Goal: Book appointment/travel/reservation

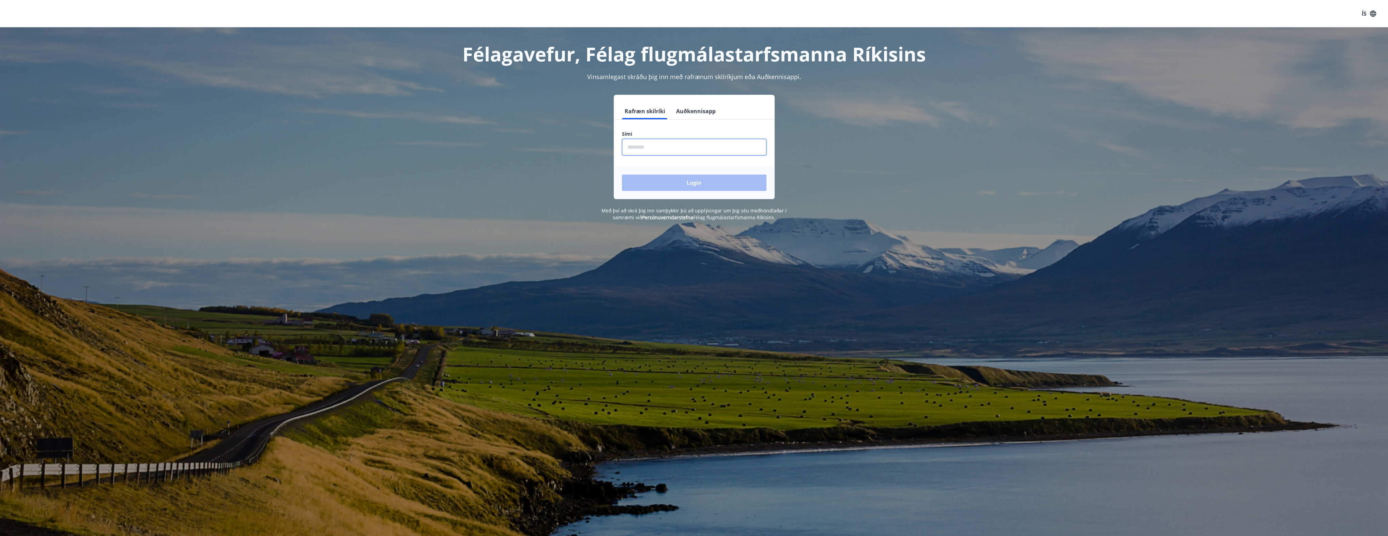
click at [642, 146] on input "phone" at bounding box center [694, 147] width 145 height 17
type input "********"
click at [622, 175] on button "Login" at bounding box center [694, 183] width 145 height 16
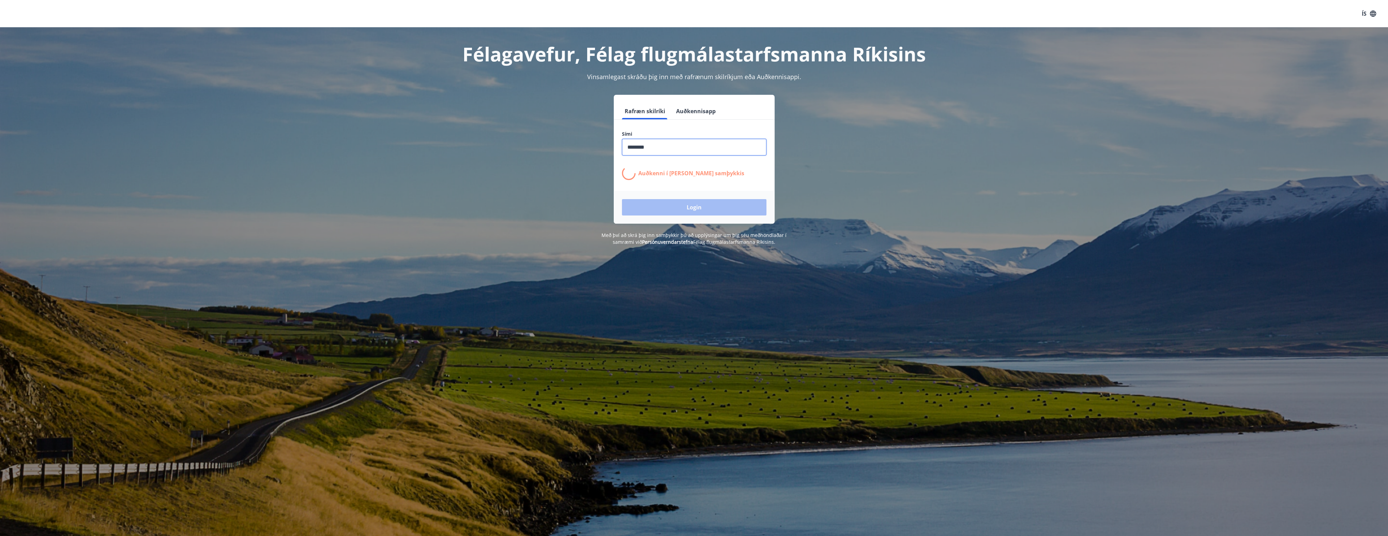
drag, startPoint x: 660, startPoint y: 149, endPoint x: 625, endPoint y: 146, distance: 34.9
click at [625, 146] on input "phone" at bounding box center [694, 147] width 145 height 17
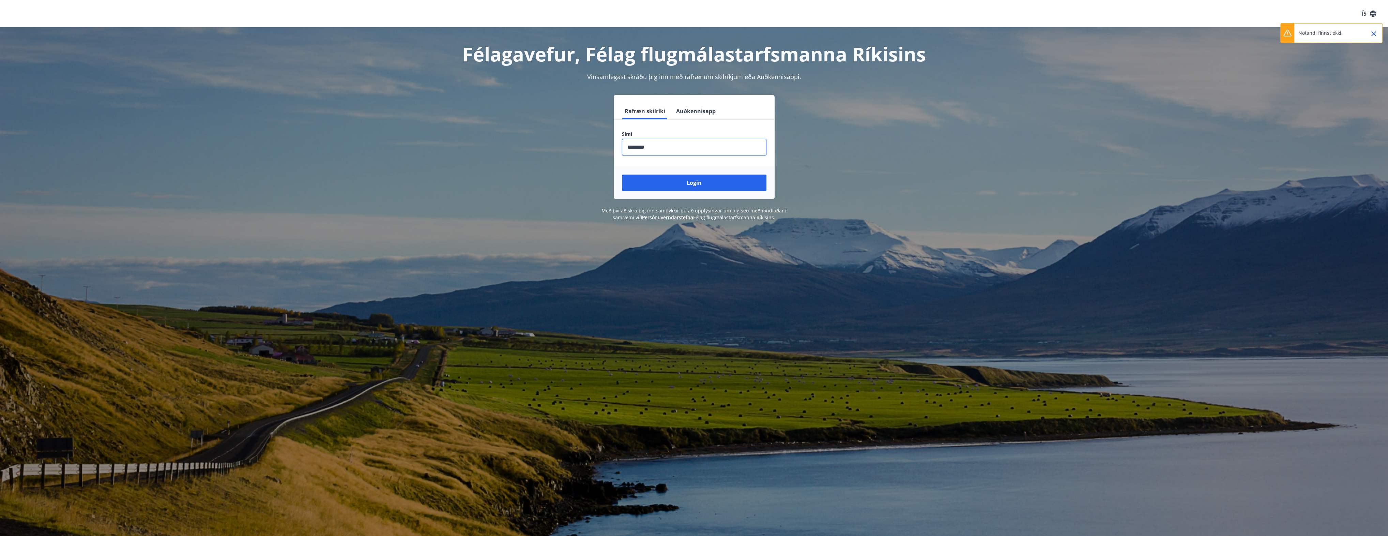
type input "********"
click at [622, 175] on button "Login" at bounding box center [694, 183] width 145 height 16
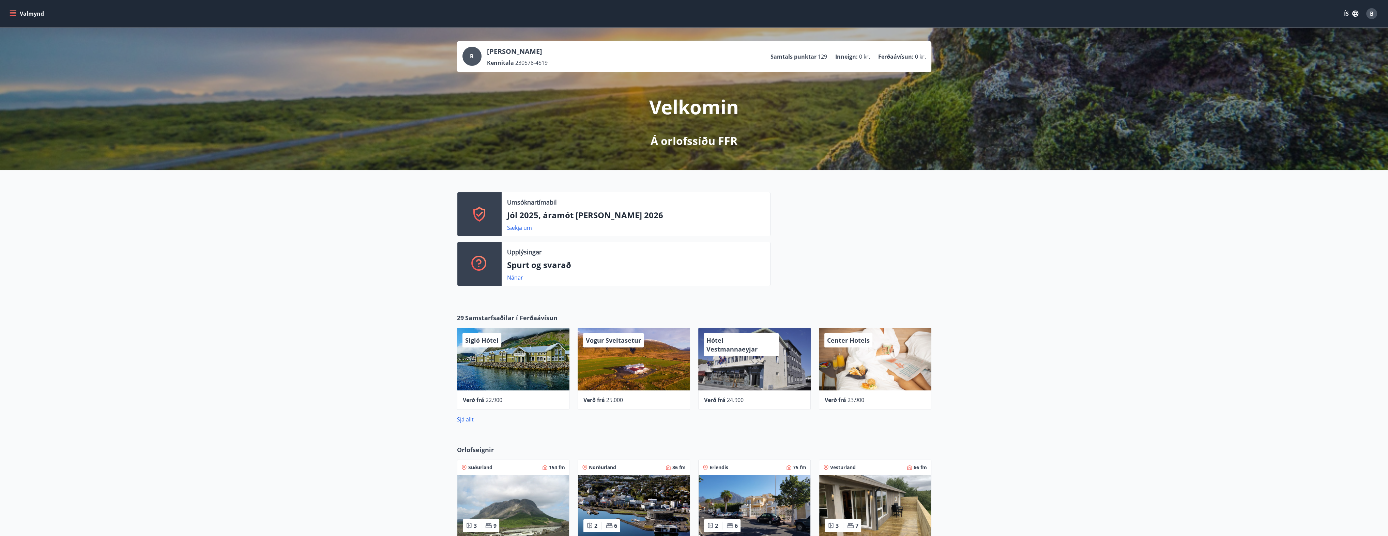
click at [591, 211] on p "Jól 2025, áramót [PERSON_NAME] 2026" at bounding box center [636, 215] width 258 height 12
click at [480, 218] on icon at bounding box center [479, 214] width 16 height 16
click at [524, 231] on div "Sækja um" at bounding box center [522, 228] width 30 height 8
click at [524, 228] on link "Sækja um" at bounding box center [519, 227] width 25 height 7
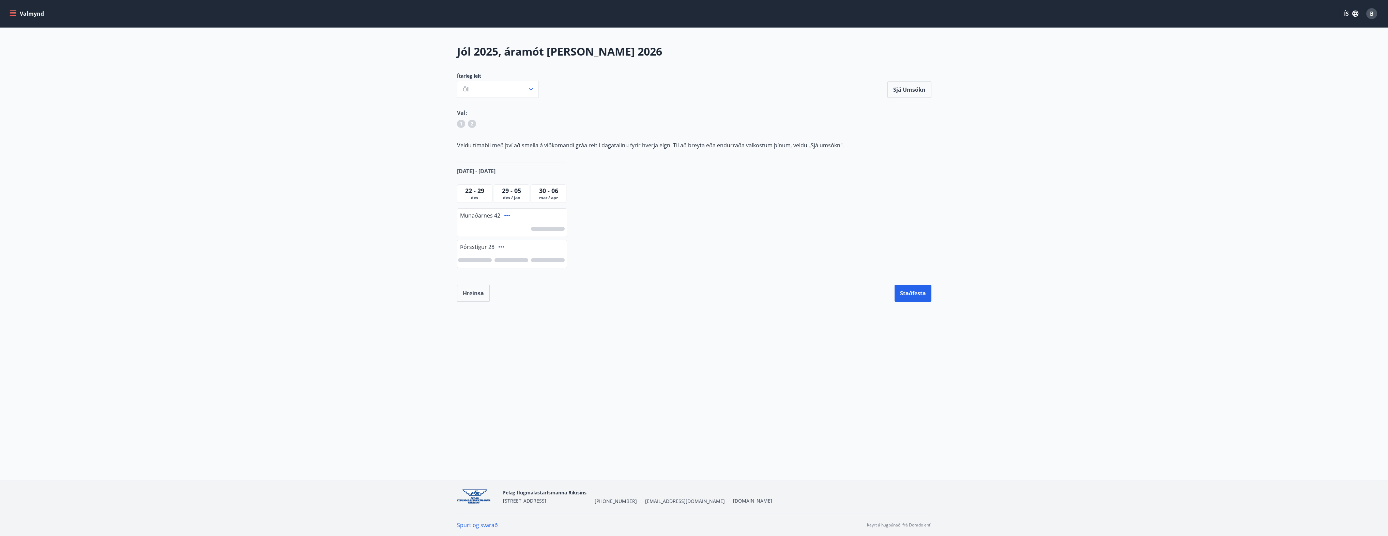
click at [478, 195] on span "des" at bounding box center [475, 197] width 32 height 5
click at [511, 196] on span "des / jan" at bounding box center [512, 197] width 32 height 5
click at [496, 95] on button "Öll" at bounding box center [498, 89] width 82 height 17
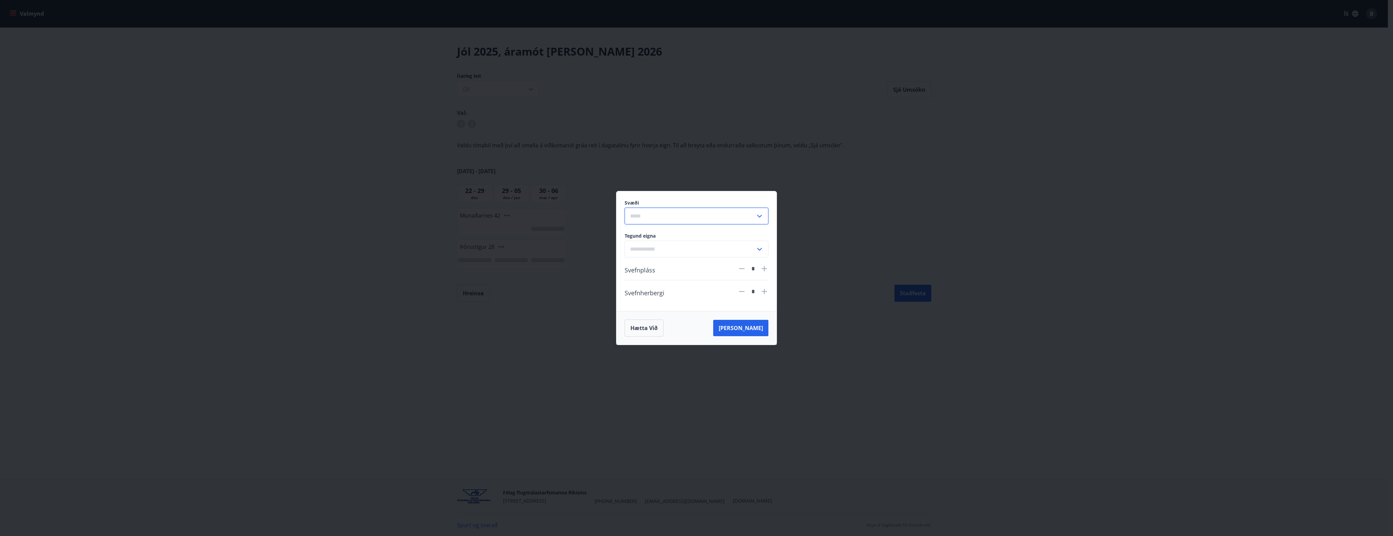
click at [663, 221] on input "text" at bounding box center [690, 216] width 131 height 17
click at [658, 301] on li "Suðurland" at bounding box center [696, 305] width 143 height 12
type input "*********"
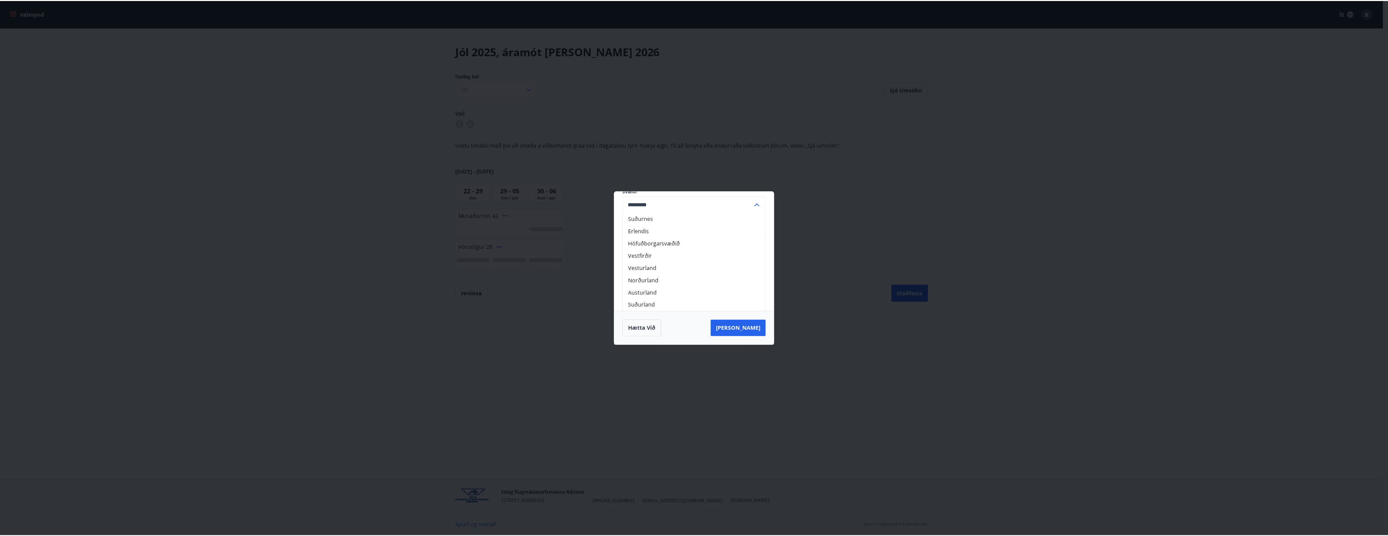
scroll to position [0, 0]
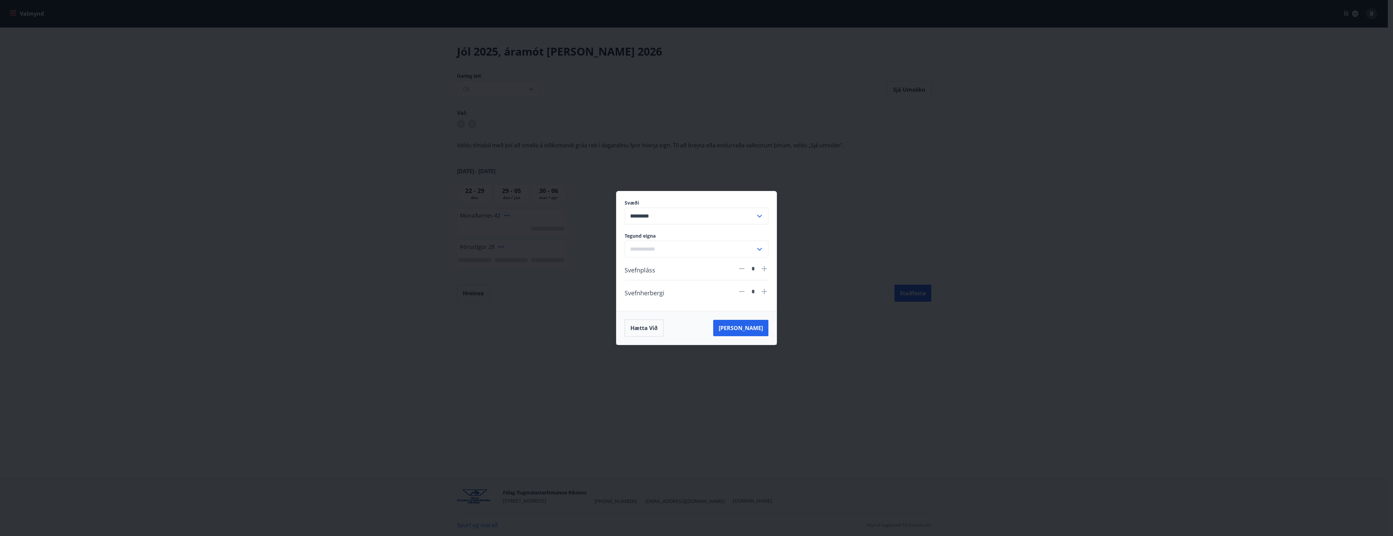
click at [761, 271] on icon at bounding box center [764, 269] width 8 height 8
click at [745, 269] on icon at bounding box center [742, 269] width 8 height 8
type input "*"
click at [757, 339] on div "Hætta við [PERSON_NAME]" at bounding box center [697, 328] width 160 height 34
click at [753, 330] on button "[PERSON_NAME]" at bounding box center [740, 328] width 55 height 16
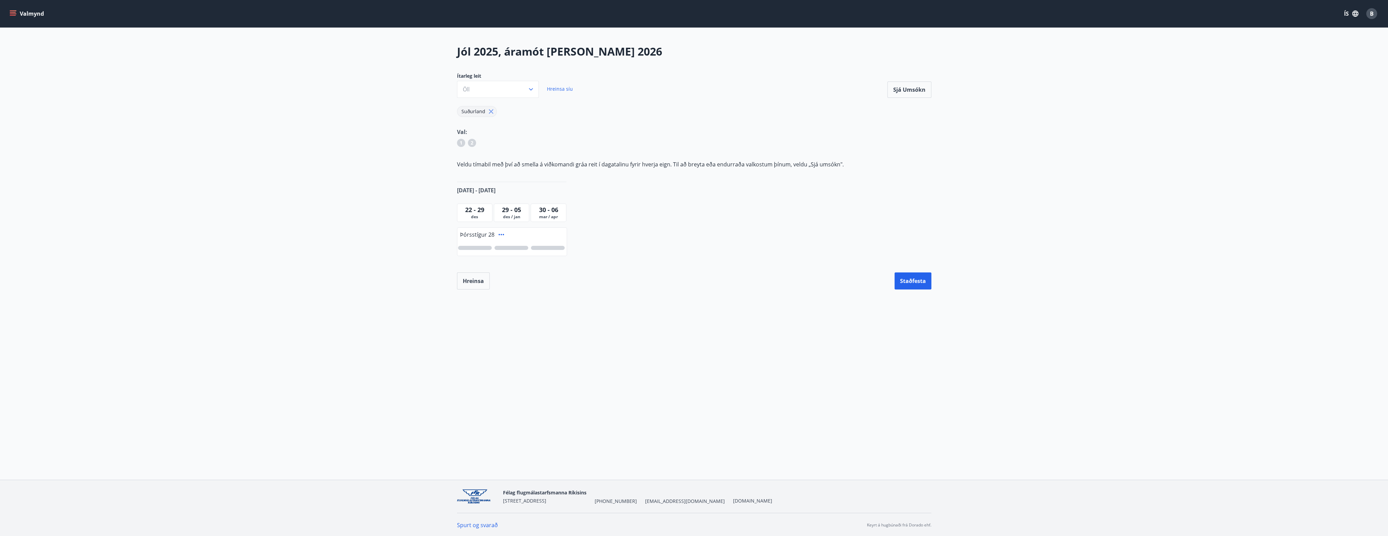
click at [479, 238] on div "Þórsstígur 28" at bounding box center [511, 234] width 109 height 12
click at [499, 234] on icon at bounding box center [501, 234] width 5 height 1
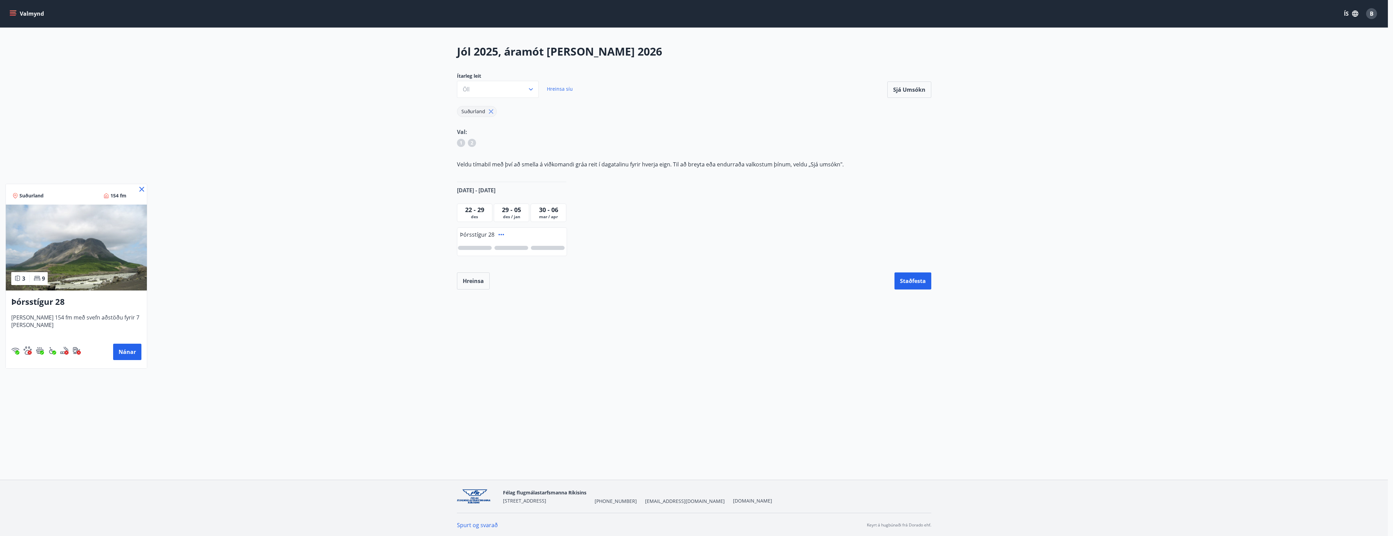
click at [464, 191] on div at bounding box center [696, 268] width 1393 height 536
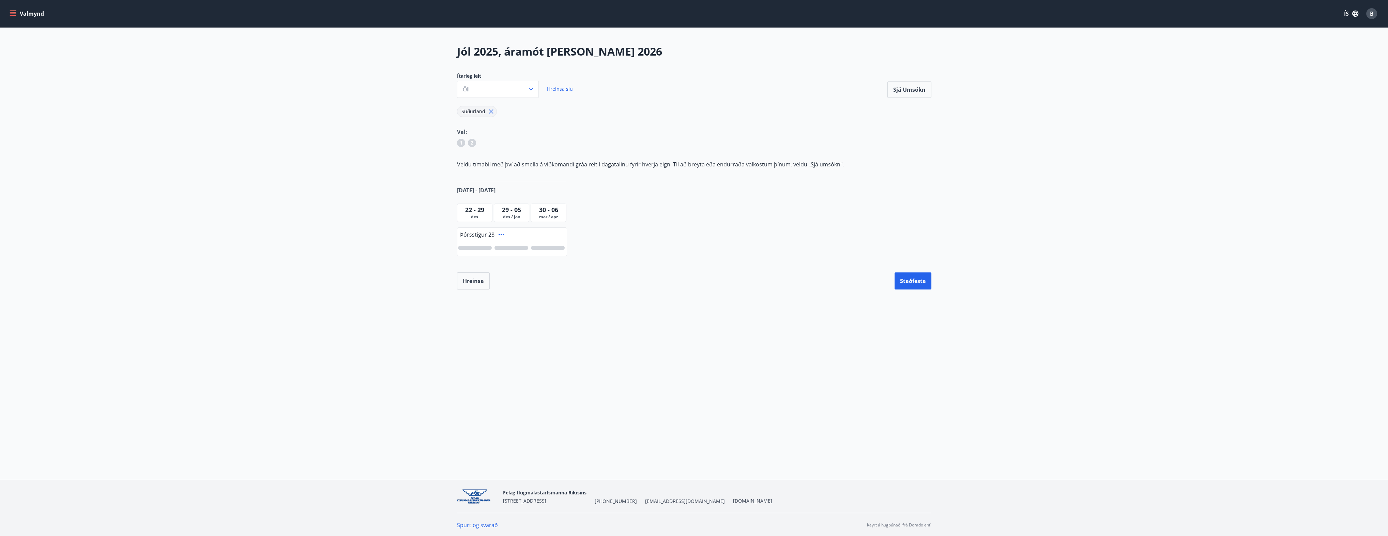
click at [479, 193] on span "[DATE] - [DATE]" at bounding box center [476, 189] width 39 height 7
click at [492, 191] on span "[DATE] - [DATE]" at bounding box center [476, 189] width 39 height 7
click at [500, 191] on div "[DATE] - [DATE]" at bounding box center [511, 190] width 109 height 16
click at [518, 193] on div "[DATE] - [DATE]" at bounding box center [511, 190] width 109 height 16
click at [492, 193] on span "[DATE] - [DATE]" at bounding box center [476, 189] width 39 height 7
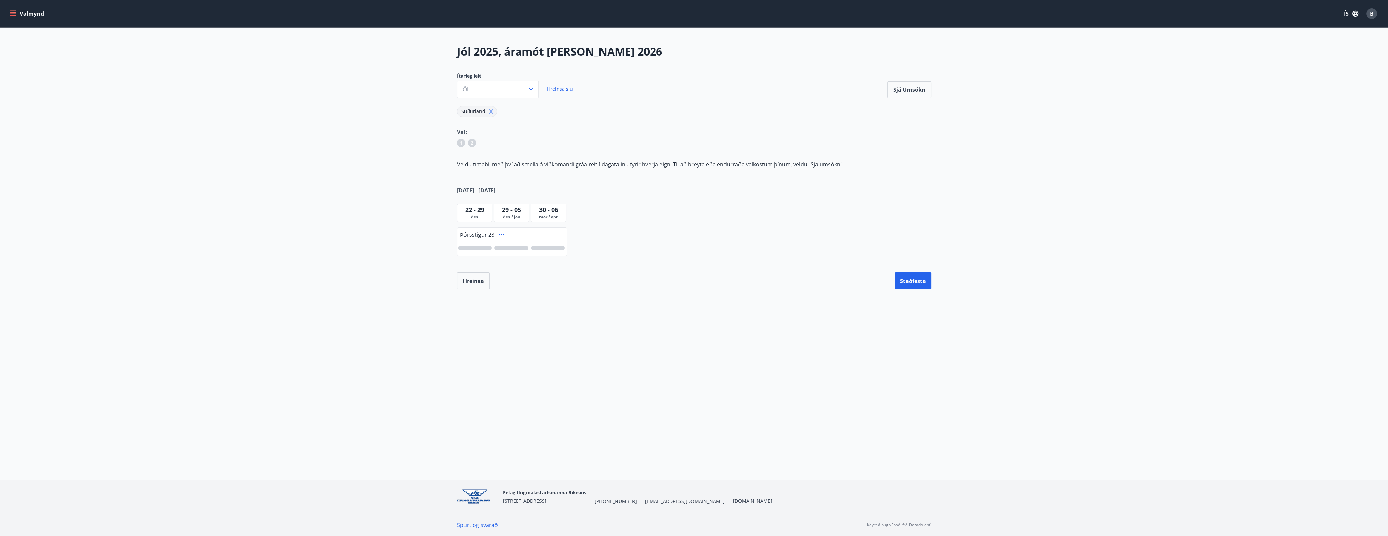
click at [470, 242] on div at bounding box center [511, 248] width 109 height 16
click at [478, 212] on span "22 - 29" at bounding box center [474, 210] width 19 height 8
click at [462, 143] on span "1" at bounding box center [461, 142] width 3 height 7
click at [542, 91] on div "Ítarleg leit [PERSON_NAME] síu" at bounding box center [518, 85] width 122 height 25
click at [549, 89] on span "Hreinsa síu" at bounding box center [560, 89] width 26 height 6
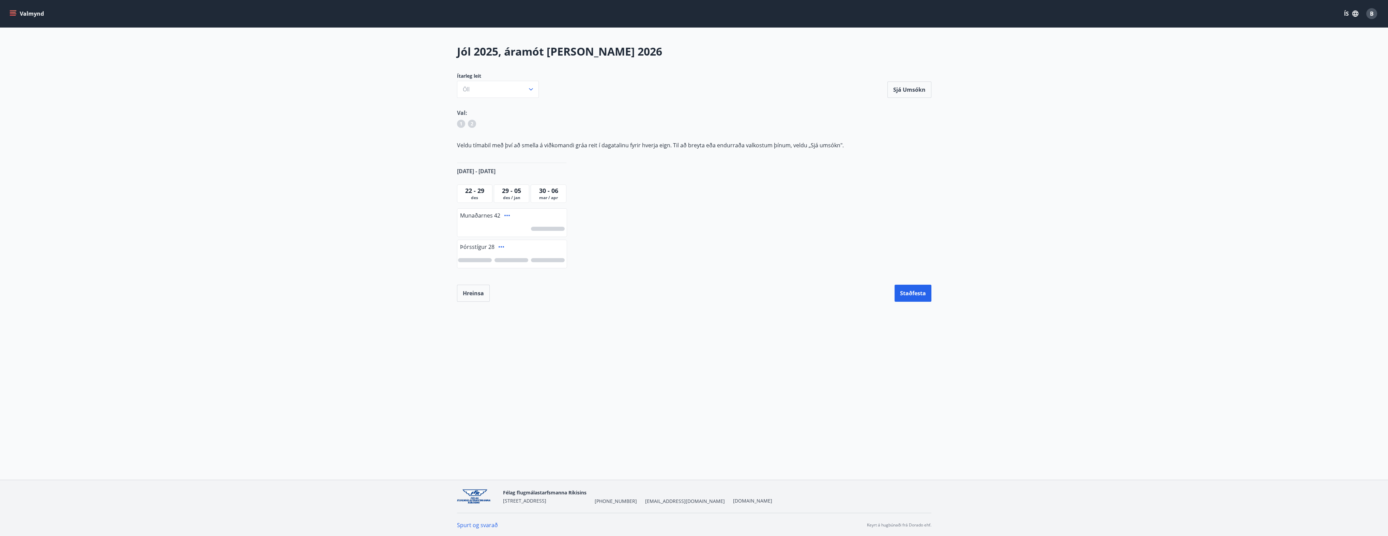
click at [937, 91] on div "Jól 2025, áramót [PERSON_NAME] 2026 Ítarleg leit [PERSON_NAME] Sjá umsókn Sjá u…" at bounding box center [694, 173] width 491 height 258
click at [926, 91] on button "Sjá umsókn" at bounding box center [910, 89] width 44 height 16
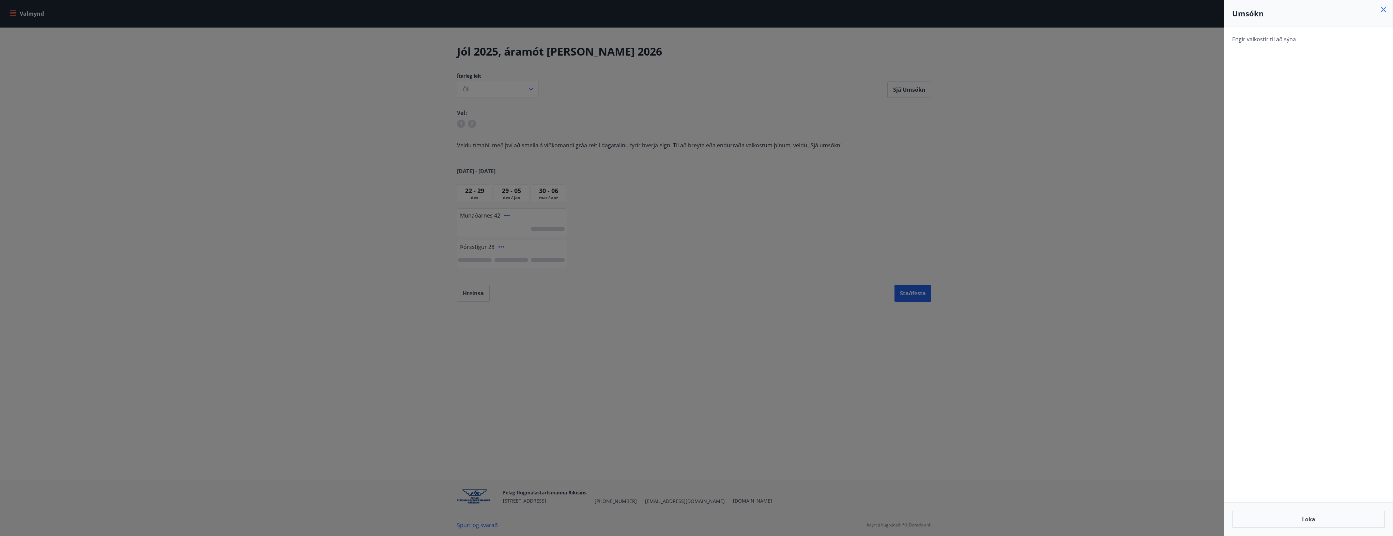
click at [1383, 10] on icon at bounding box center [1384, 9] width 8 height 8
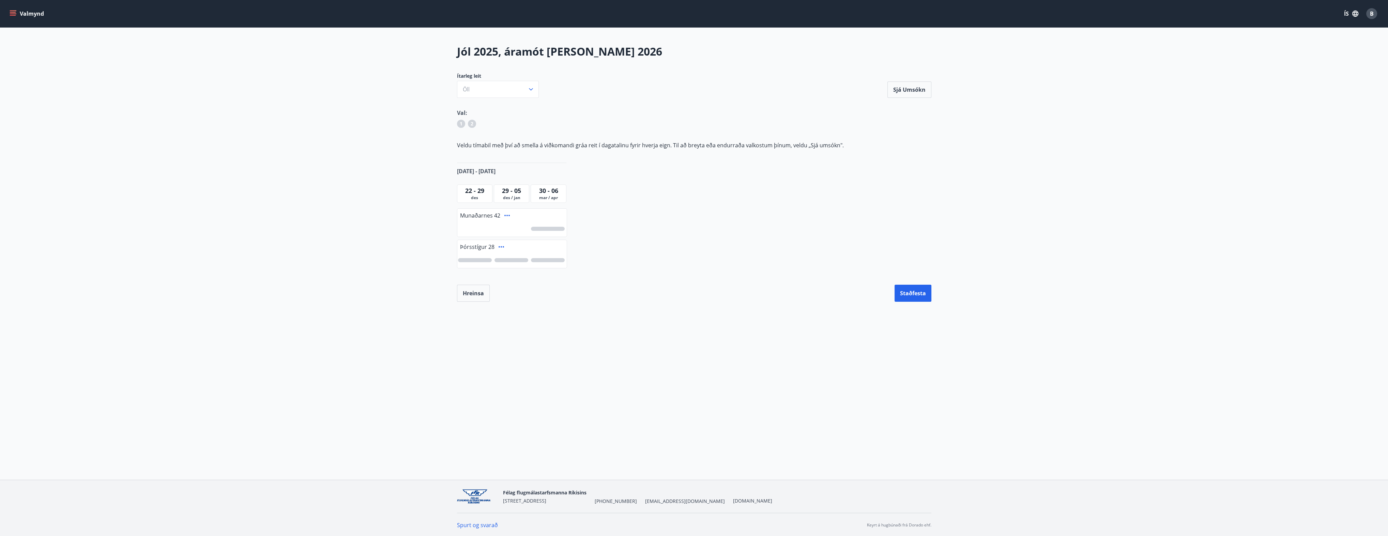
click at [482, 247] on span "Þórsstígur 28" at bounding box center [477, 246] width 34 height 7
click at [481, 260] on div at bounding box center [475, 260] width 34 height 4
click at [476, 191] on span "22 - 29" at bounding box center [474, 190] width 19 height 8
click at [475, 194] on div "22 - 29" at bounding box center [475, 190] width 32 height 9
click at [507, 256] on div "1" at bounding box center [511, 260] width 109 height 16
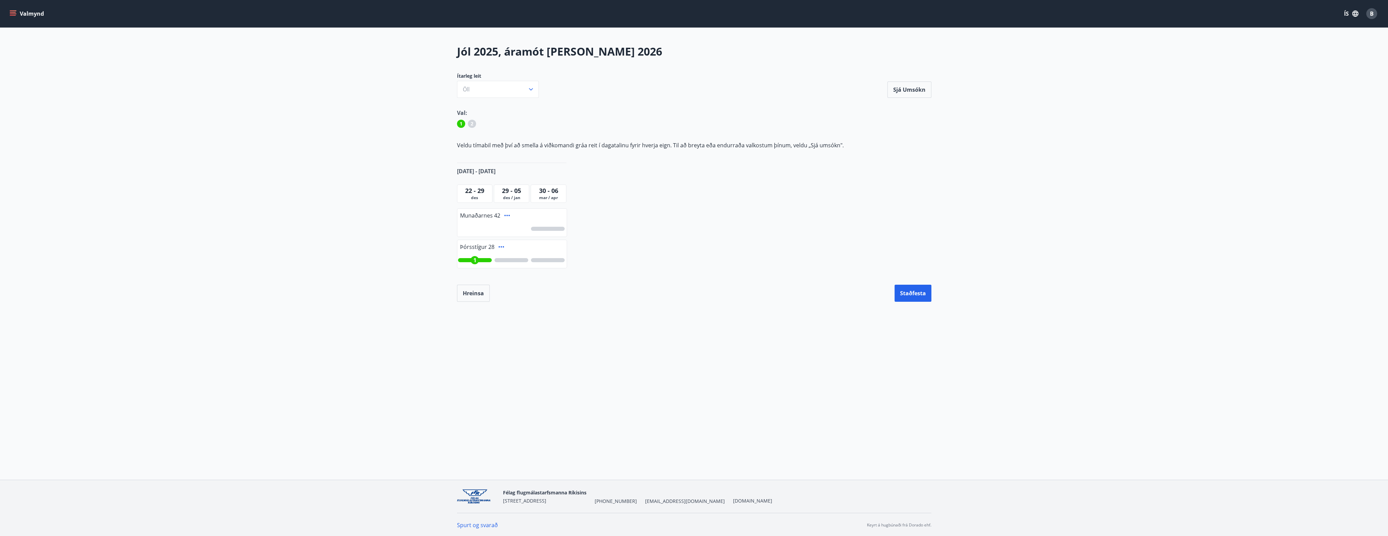
click at [508, 258] on div at bounding box center [512, 260] width 34 height 4
click at [533, 259] on div at bounding box center [548, 260] width 34 height 4
click at [543, 259] on div at bounding box center [548, 260] width 34 height 4
click at [550, 231] on div at bounding box center [511, 229] width 109 height 16
click at [542, 225] on div at bounding box center [511, 229] width 109 height 16
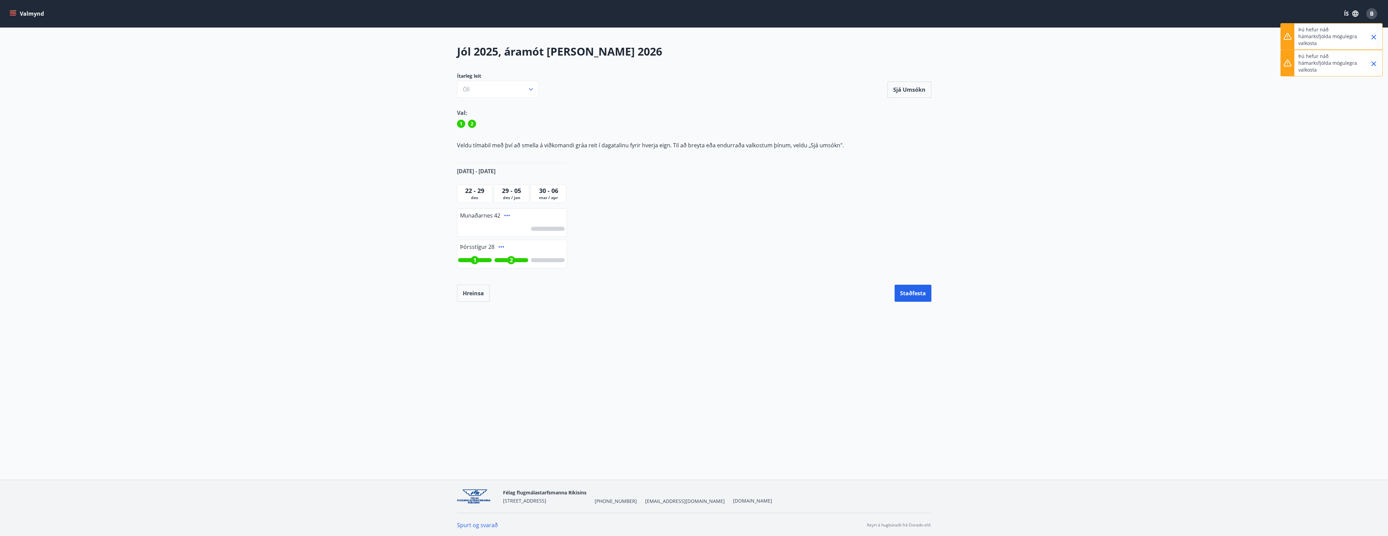
click at [475, 221] on div at bounding box center [511, 229] width 109 height 16
click at [541, 222] on div at bounding box center [511, 229] width 109 height 16
click at [543, 227] on div at bounding box center [548, 229] width 34 height 4
click at [479, 188] on span "22 - 29" at bounding box center [474, 190] width 19 height 8
click at [477, 193] on span "22 - 29" at bounding box center [474, 190] width 19 height 8
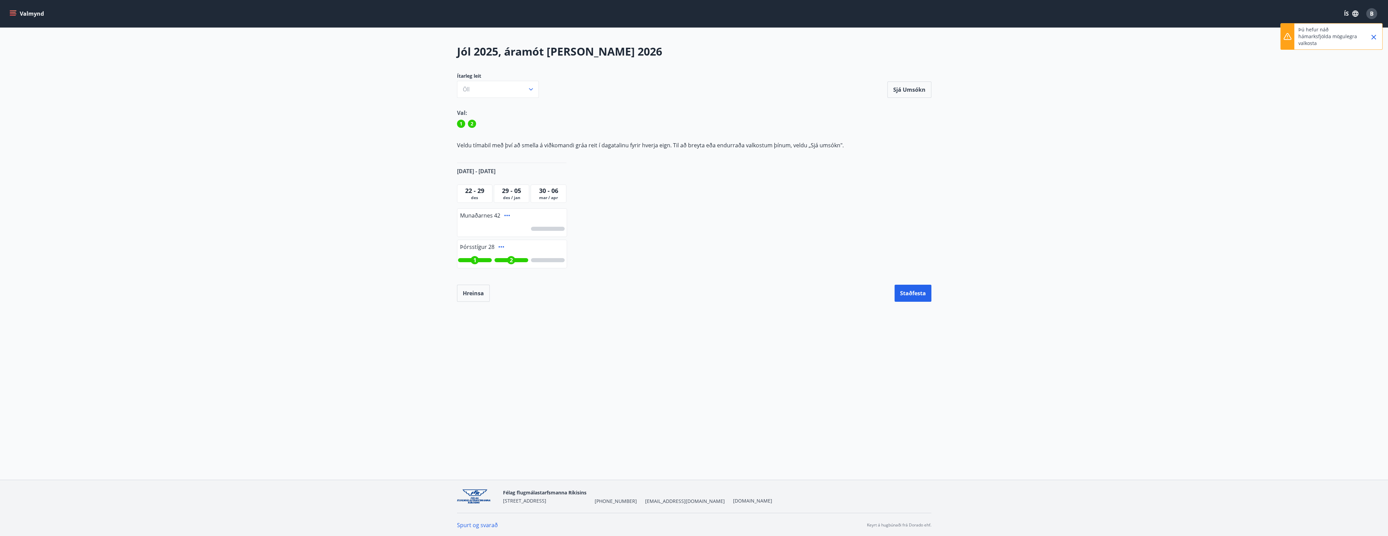
click at [472, 167] on span "[DATE] - [DATE]" at bounding box center [476, 170] width 39 height 7
drag, startPoint x: 467, startPoint y: 169, endPoint x: 496, endPoint y: 172, distance: 29.1
click at [496, 172] on div "[DATE] - [DATE]" at bounding box center [511, 171] width 109 height 16
drag, startPoint x: 496, startPoint y: 172, endPoint x: 511, endPoint y: 184, distance: 18.9
click at [509, 181] on div "[DATE] - [DATE] - [DATE] - [DATE] / [DATE] - [DATE] / apr Munaðarnes 42 Þórsstí…" at bounding box center [511, 217] width 109 height 108
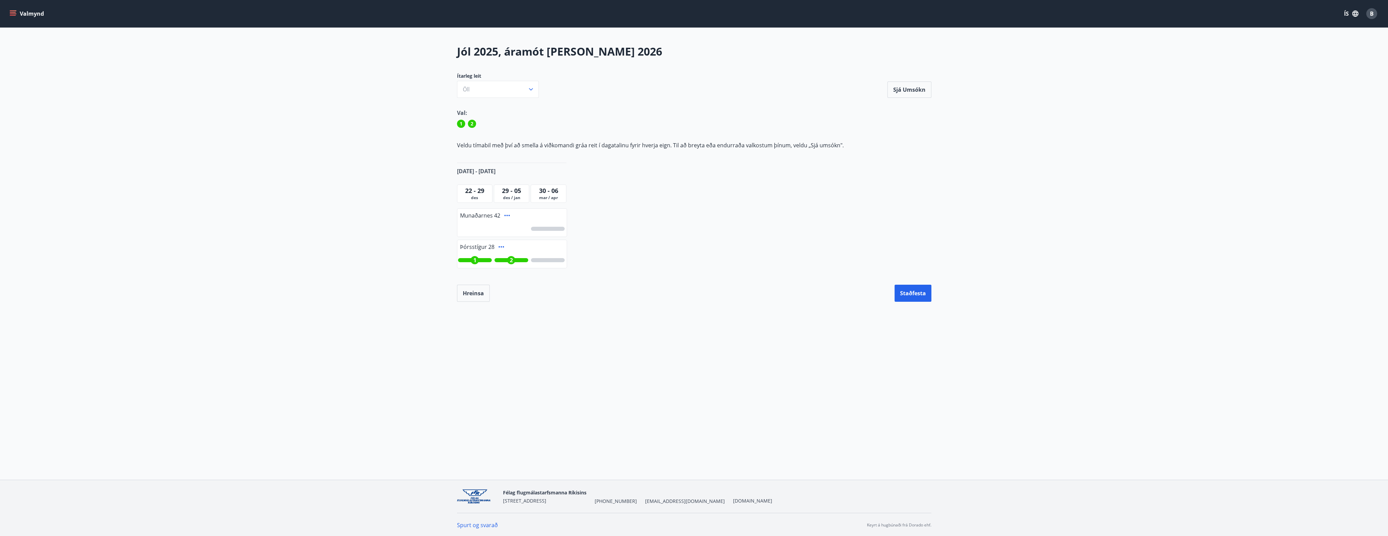
click at [514, 189] on span "29 - 05" at bounding box center [511, 190] width 19 height 8
click at [546, 190] on span "30 - 06" at bounding box center [548, 190] width 19 height 8
click at [917, 291] on button "Staðfesta" at bounding box center [913, 293] width 37 height 17
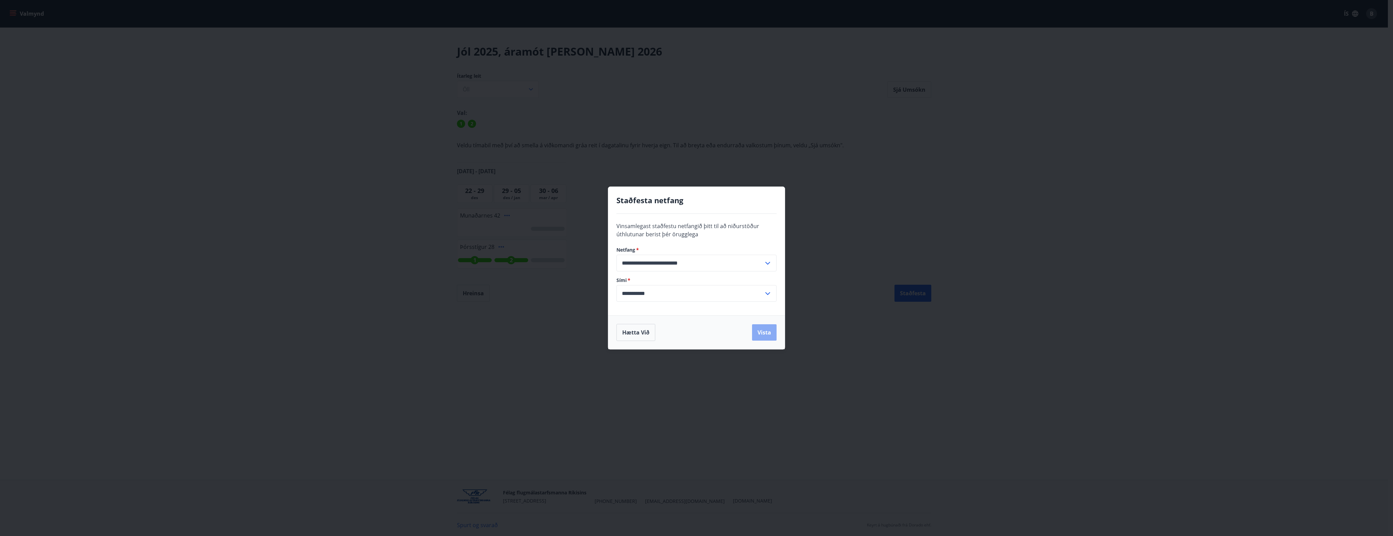
click at [753, 333] on button "Vista" at bounding box center [764, 332] width 25 height 16
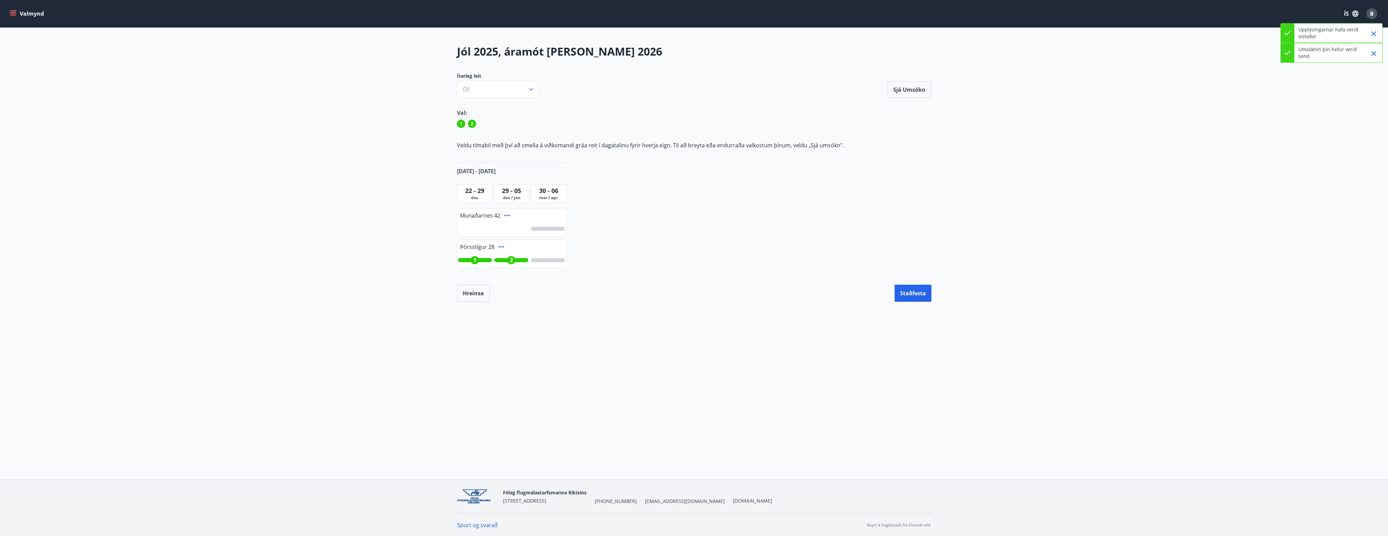
click at [17, 15] on button "Valmynd" at bounding box center [27, 13] width 39 height 12
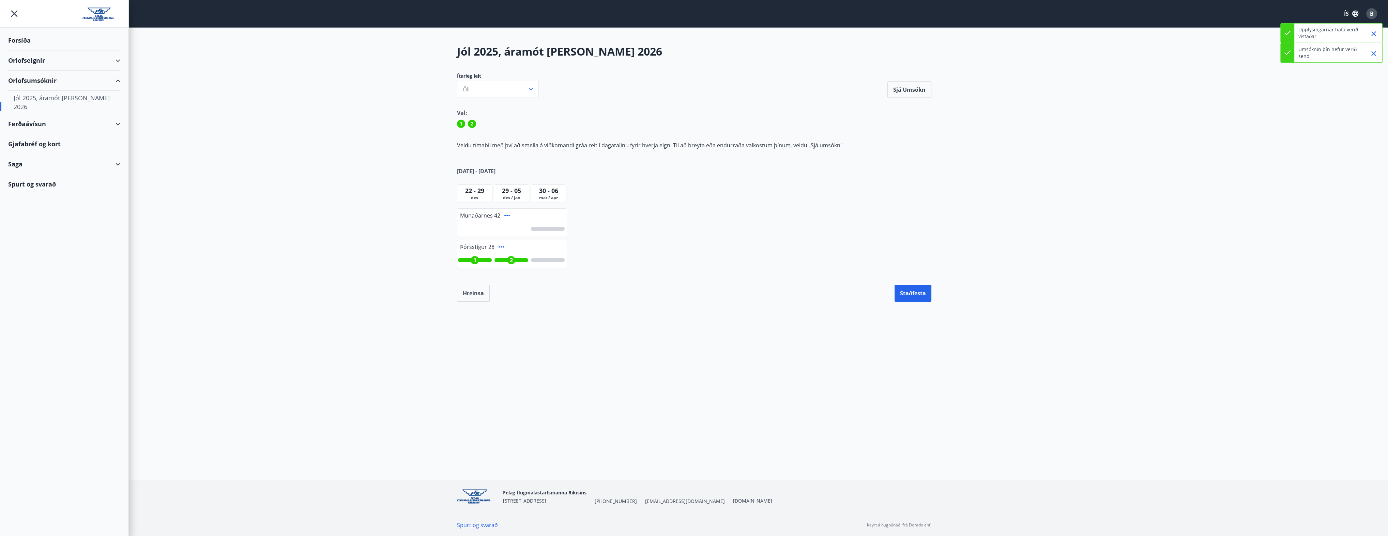
click at [41, 57] on div "Orlofseignir" at bounding box center [64, 60] width 112 height 20
click at [32, 79] on div "Framboð" at bounding box center [64, 78] width 101 height 14
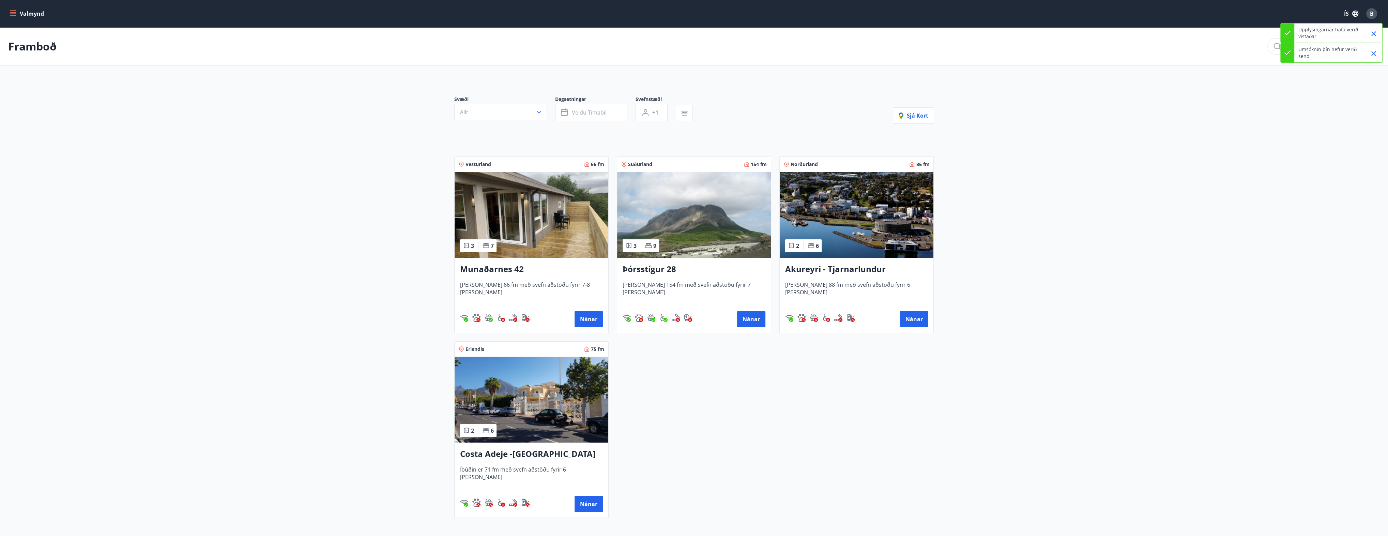
click at [827, 270] on h3 "Akureyri - Tjarnarlundur" at bounding box center [856, 269] width 143 height 12
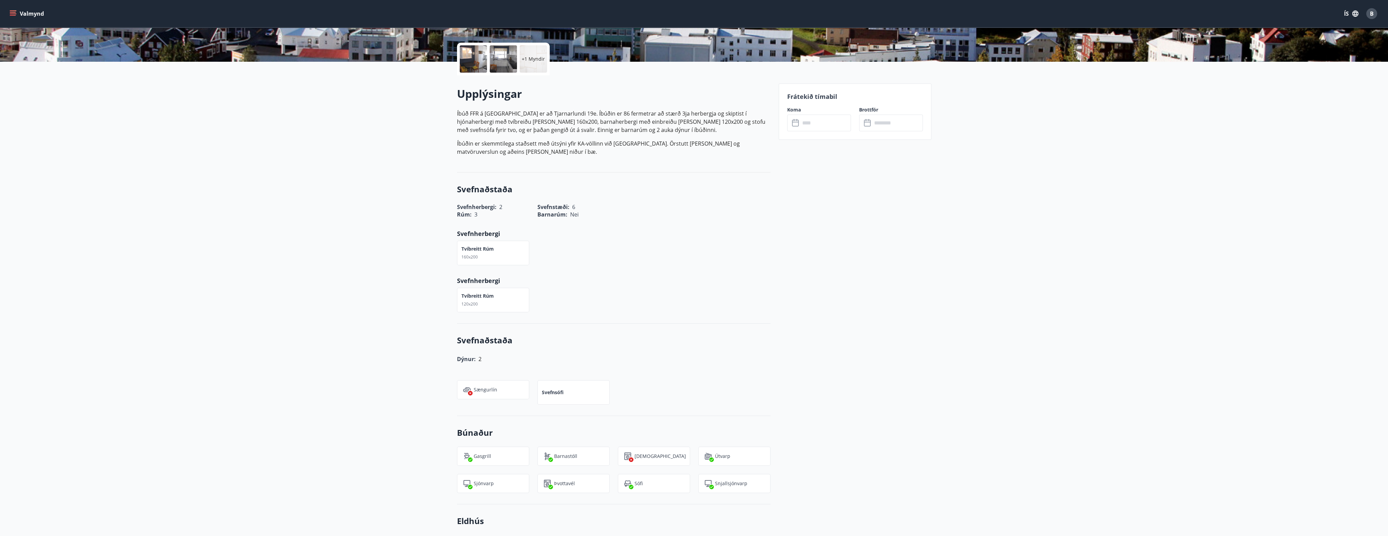
scroll to position [136, 0]
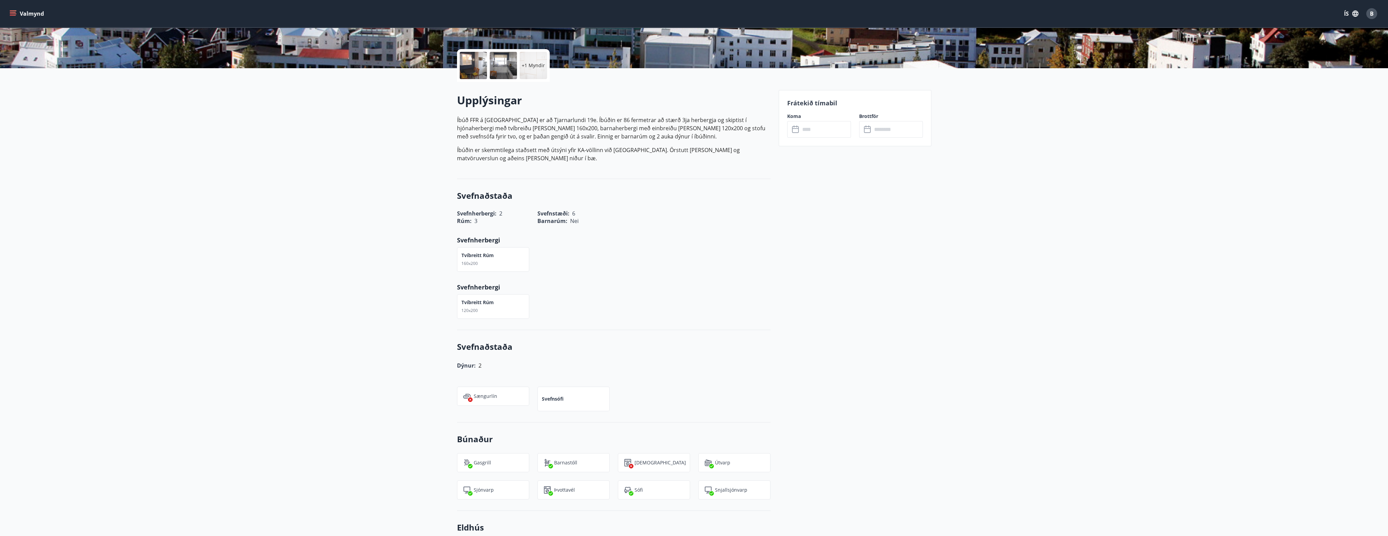
click at [796, 123] on div "​ ​" at bounding box center [819, 129] width 64 height 17
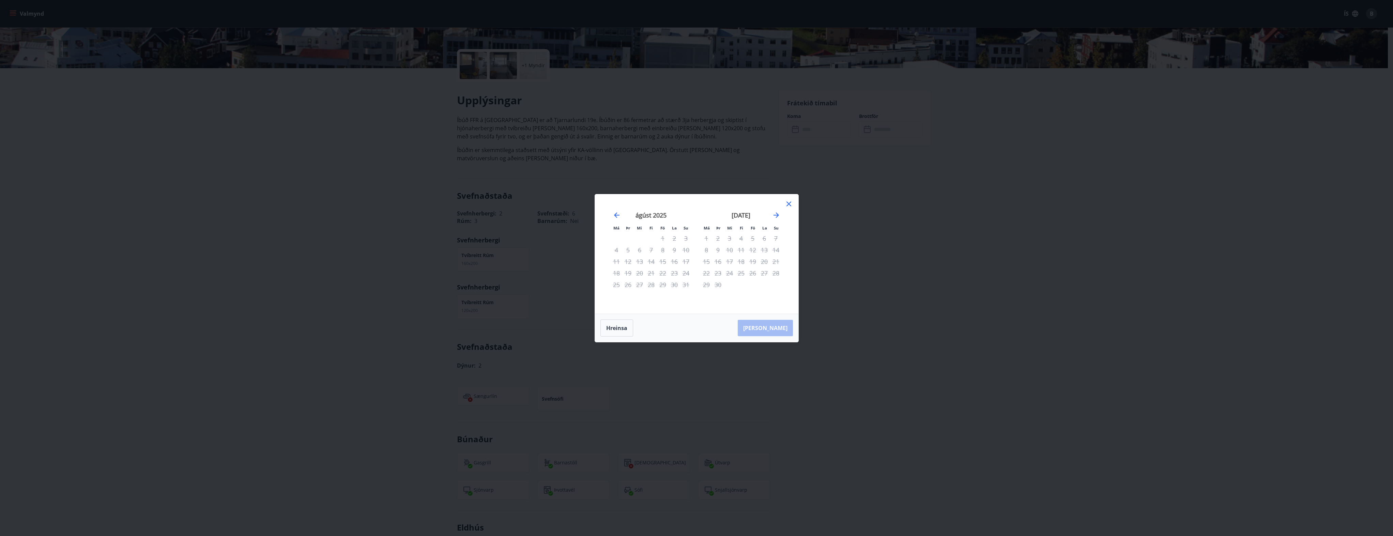
click at [780, 215] on div "[DATE]" at bounding box center [741, 217] width 81 height 30
click at [774, 217] on icon "Move forward to switch to the next month." at bounding box center [776, 215] width 8 height 8
click at [787, 206] on icon at bounding box center [789, 203] width 5 height 5
